Goal: Find specific page/section: Find specific page/section

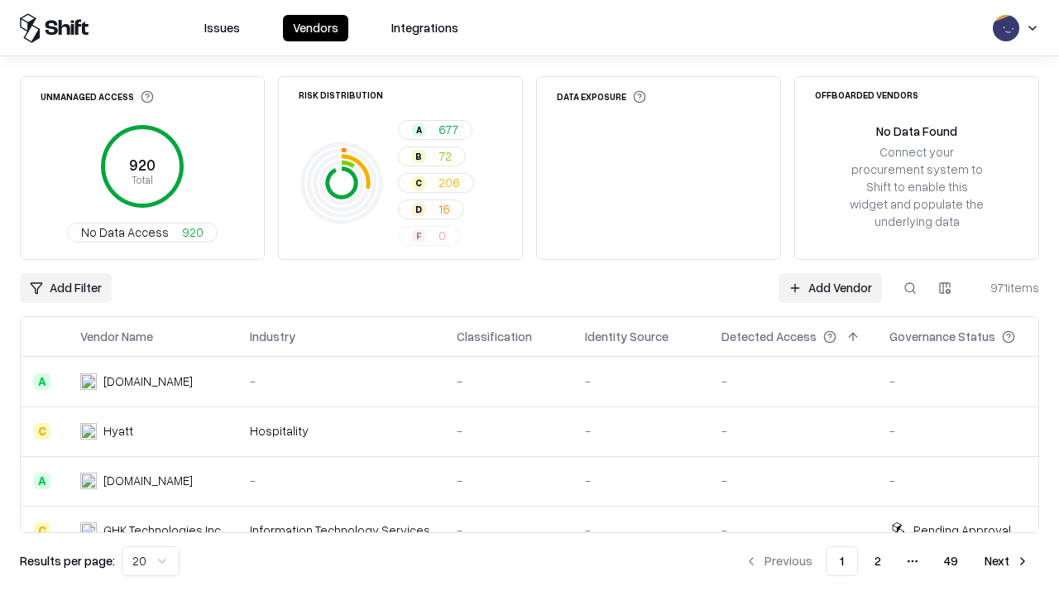
click at [530, 298] on div "Add Filter Add Vendor 971 items" at bounding box center [529, 288] width 1019 height 30
click at [65, 288] on html "Issues Vendors Integrations Unmanaged Access 920 Total No Data Access 920 Risk …" at bounding box center [529, 298] width 1059 height 596
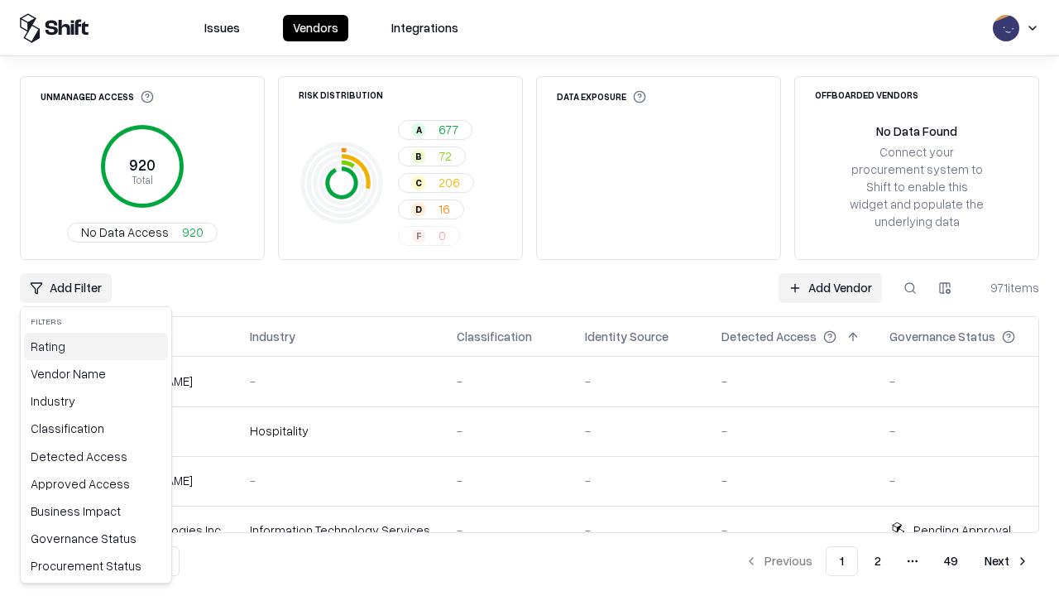
click at [96, 346] on div "Rating" at bounding box center [96, 346] width 144 height 27
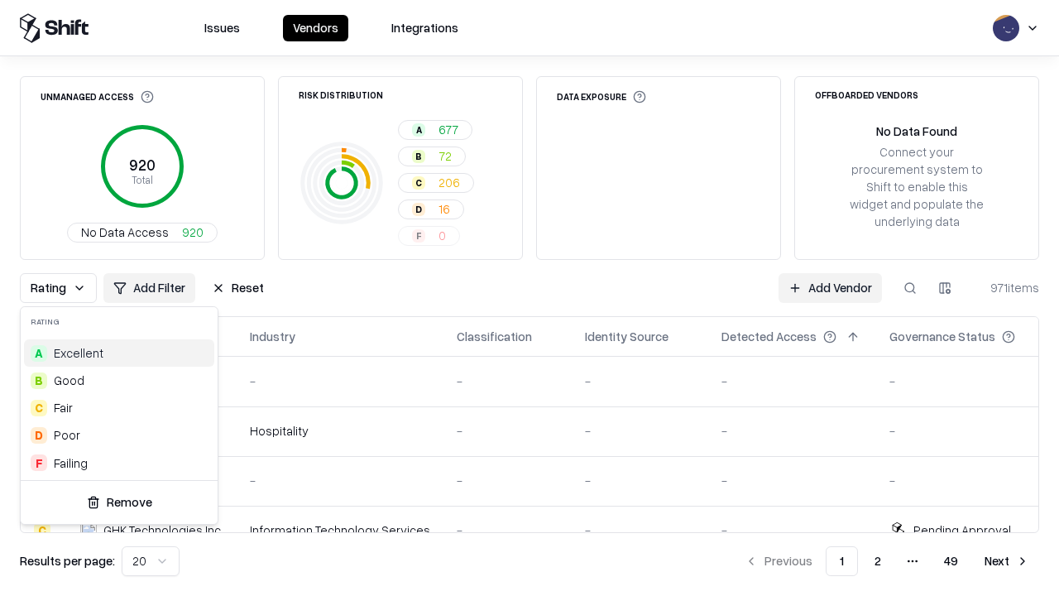
click at [530, 298] on html "Issues Vendors Integrations Unmanaged Access 920 Total No Data Access 920 Risk …" at bounding box center [529, 298] width 1059 height 596
click at [237, 288] on button "Reset" at bounding box center [238, 288] width 72 height 30
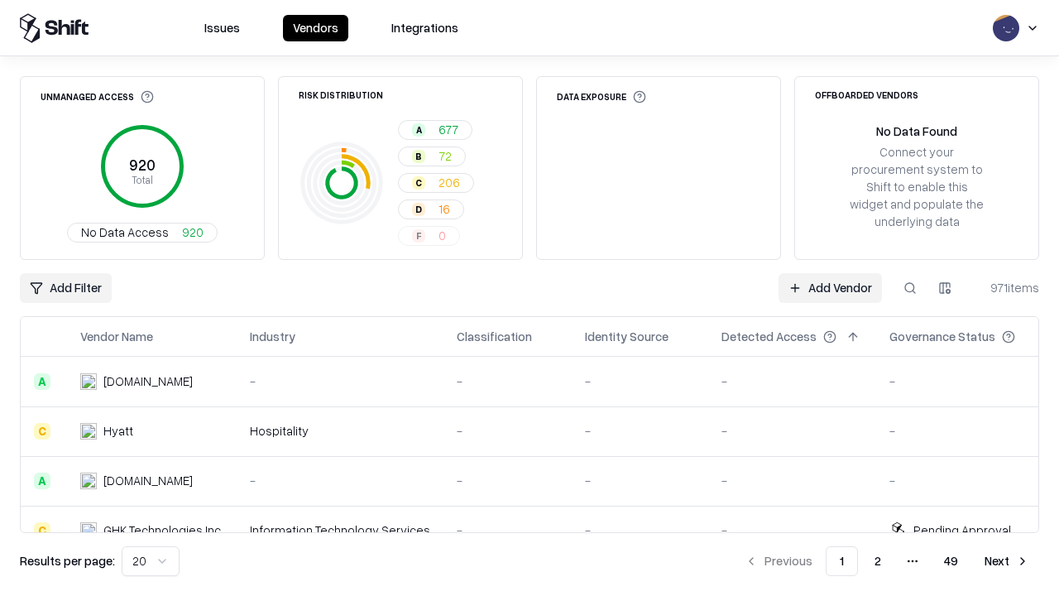
click at [530, 298] on div "Add Filter Add Vendor 971 items" at bounding box center [529, 288] width 1019 height 30
click at [65, 288] on html "Issues Vendors Integrations Unmanaged Access 920 Total No Data Access 920 Risk …" at bounding box center [529, 298] width 1059 height 596
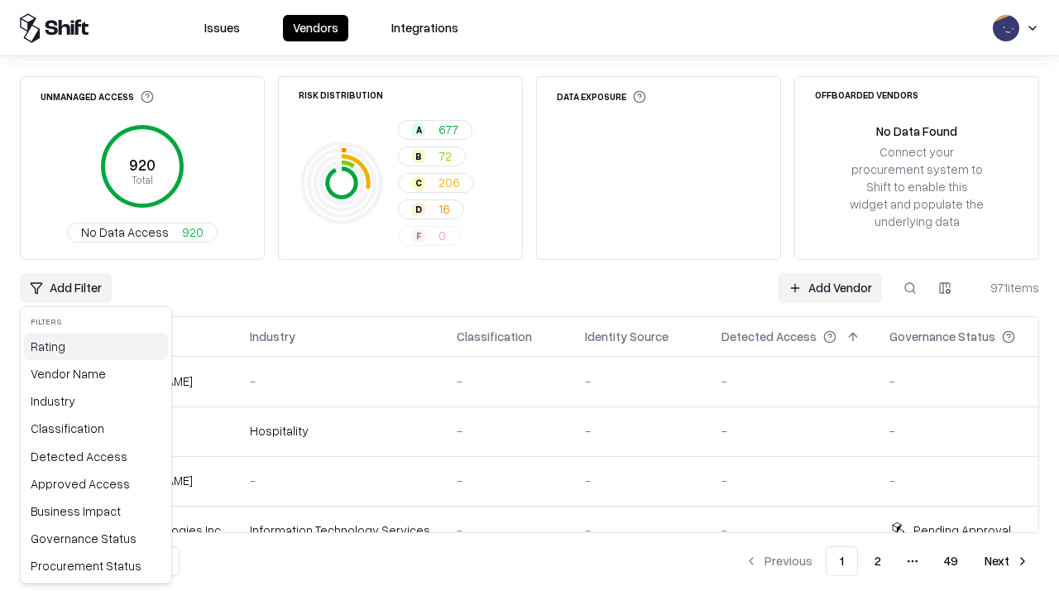
click at [96, 346] on div "Rating" at bounding box center [96, 346] width 144 height 27
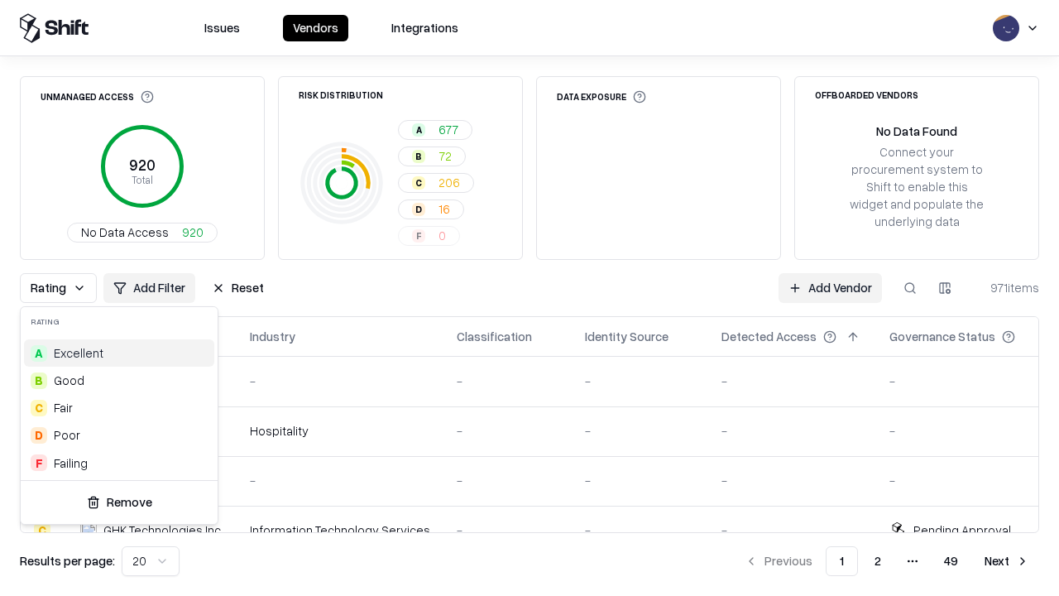
click at [119, 434] on div "D Poor" at bounding box center [119, 434] width 190 height 27
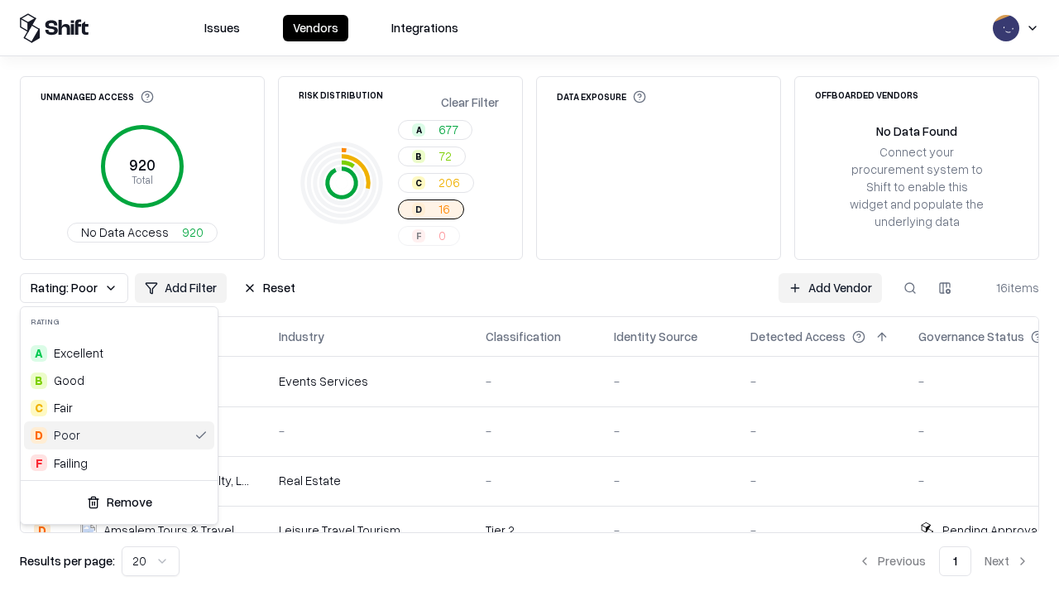
click at [530, 298] on html "Issues Vendors Integrations Unmanaged Access 920 Total No Data Access 920 Risk …" at bounding box center [529, 298] width 1059 height 596
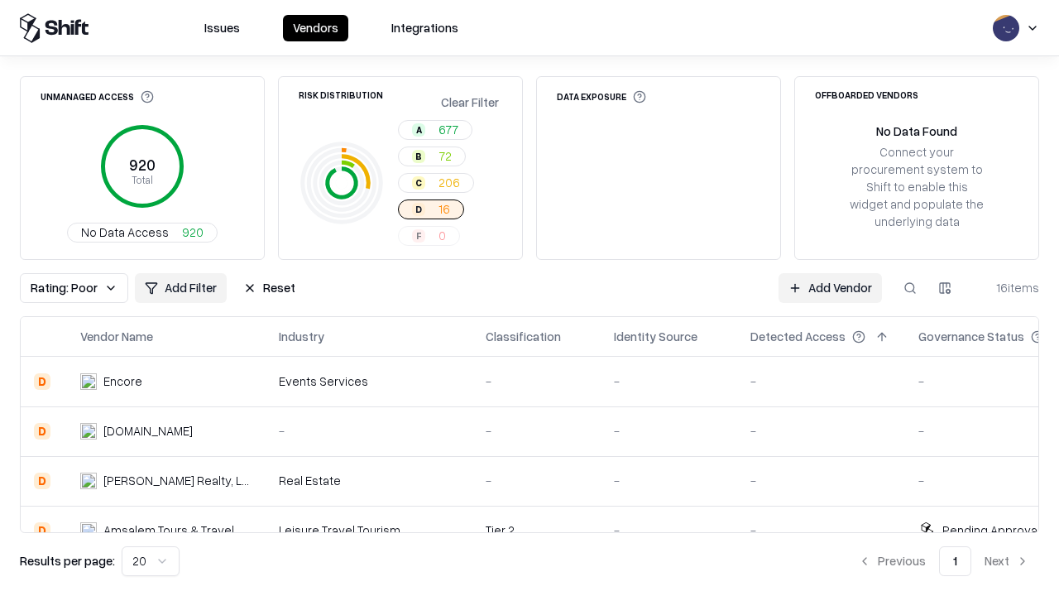
click at [530, 298] on div "Rating: Poor Add Filter Reset Add Vendor 16 items" at bounding box center [529, 288] width 1019 height 30
click at [269, 288] on button "Reset" at bounding box center [269, 288] width 72 height 30
click at [530, 298] on div "Add Filter Add Vendor 16 items" at bounding box center [529, 288] width 1019 height 30
click at [65, 288] on html "Issues Vendors Integrations Unmanaged Access 920 Total No Data Access 920 Risk …" at bounding box center [529, 298] width 1059 height 596
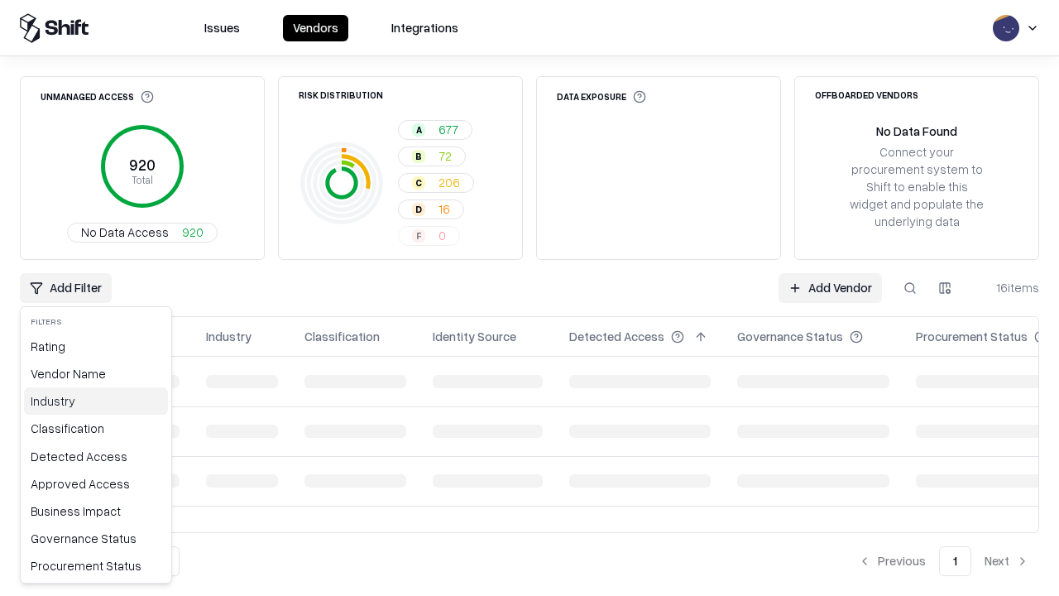
click at [96, 400] on div "Industry" at bounding box center [96, 400] width 144 height 27
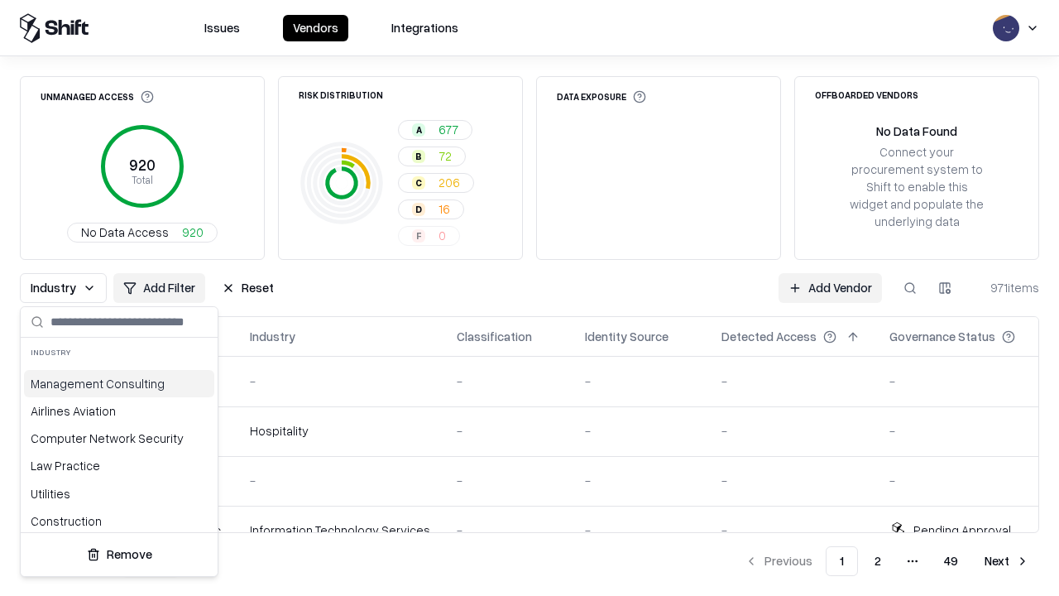
click at [530, 298] on html "Issues Vendors Integrations Unmanaged Access 920 Total No Data Access 920 Risk …" at bounding box center [529, 298] width 1059 height 596
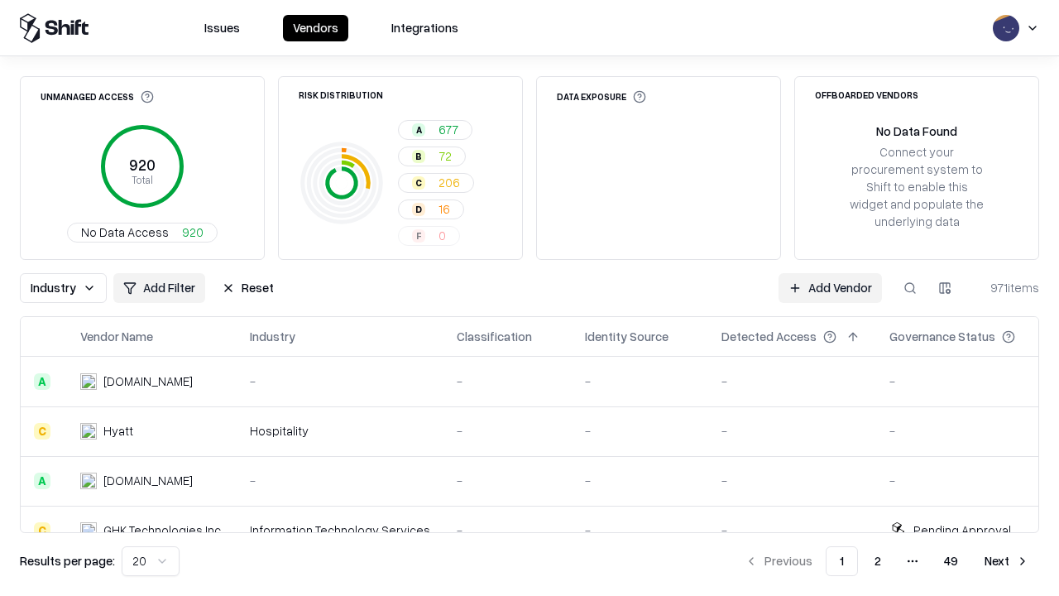
click at [247, 288] on button "Reset" at bounding box center [248, 288] width 72 height 30
